Goal: Information Seeking & Learning: Learn about a topic

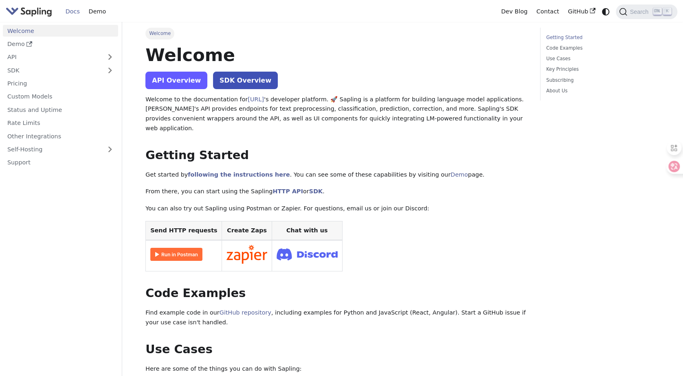
click at [175, 84] on link "API Overview" at bounding box center [176, 81] width 62 height 18
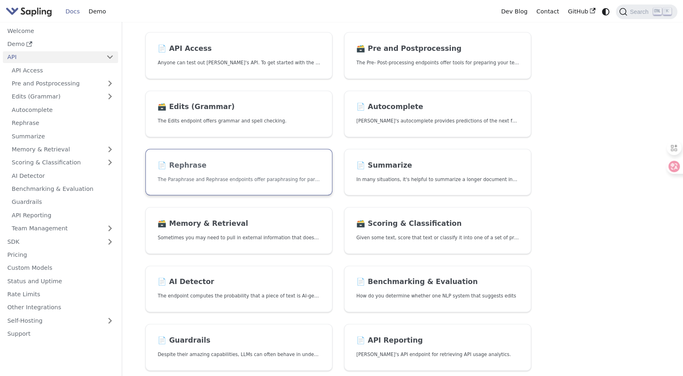
scroll to position [81, 0]
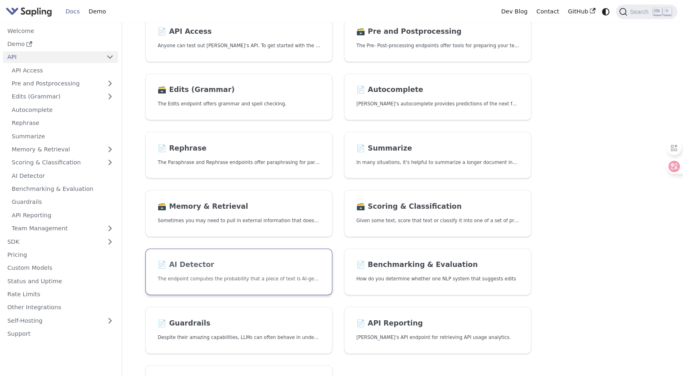
click at [178, 273] on link "📄️ AI Detector The endpoint computes the probability that a piece of text is AI…" at bounding box center [238, 272] width 187 height 47
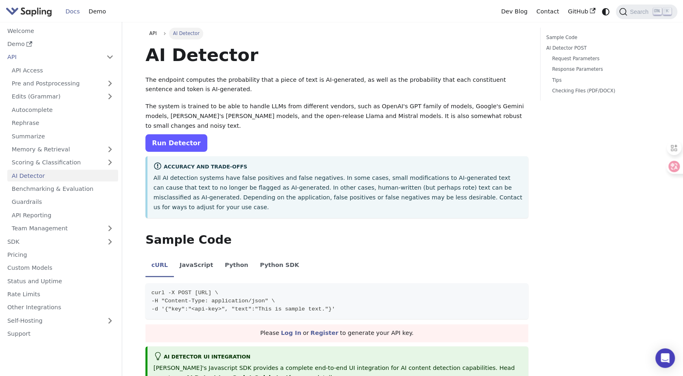
click at [178, 143] on link "Run Detector" at bounding box center [176, 143] width 62 height 18
